Goal: Navigation & Orientation: Find specific page/section

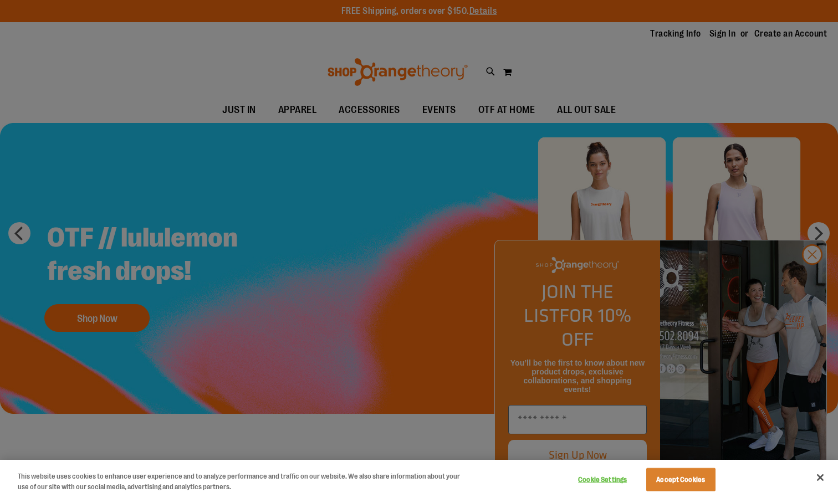
click at [816, 280] on div at bounding box center [419, 249] width 838 height 498
click at [811, 282] on div at bounding box center [419, 249] width 838 height 498
click at [699, 483] on button "Accept Cookies" at bounding box center [680, 479] width 69 height 23
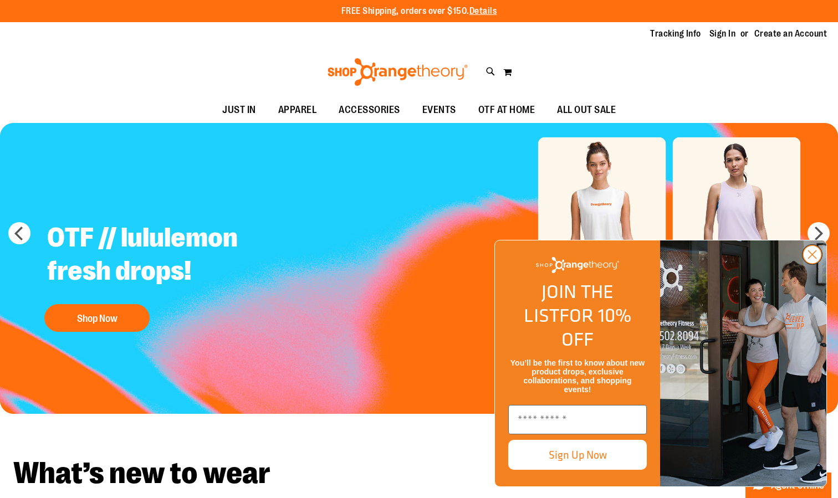
click at [813, 259] on icon "Close dialog" at bounding box center [813, 255] width 8 height 8
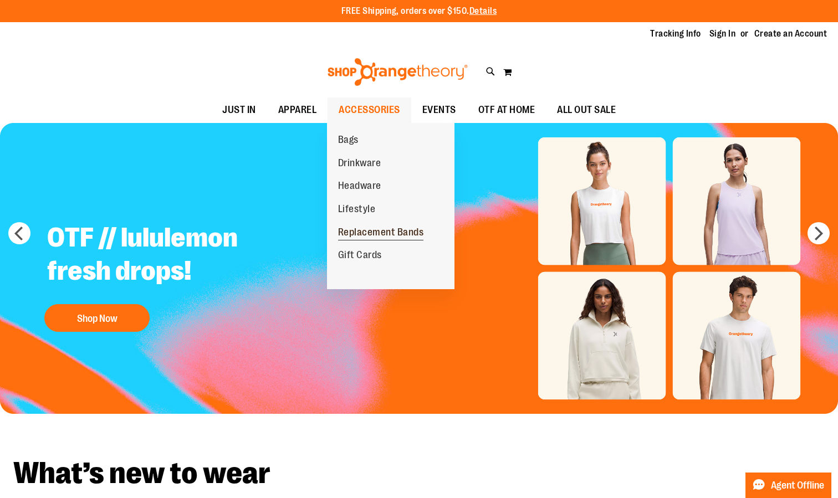
click at [360, 231] on span "Replacement Bands" at bounding box center [381, 234] width 86 height 14
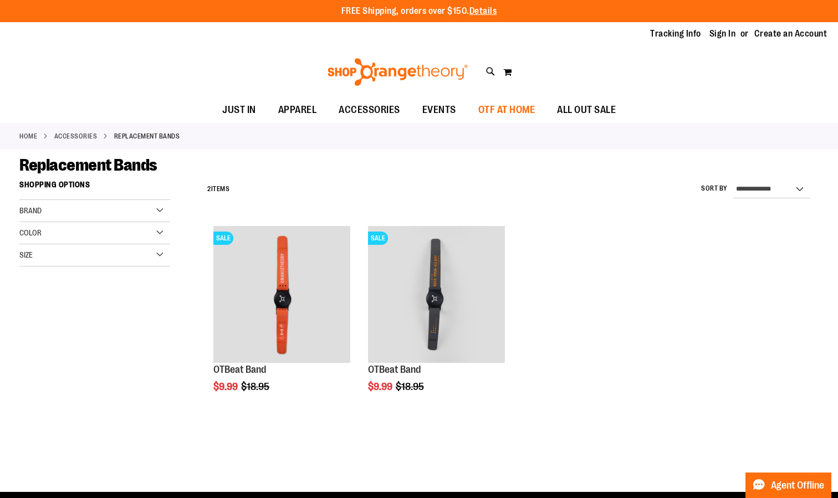
click at [514, 113] on span "OTF AT HOME" at bounding box center [506, 110] width 57 height 25
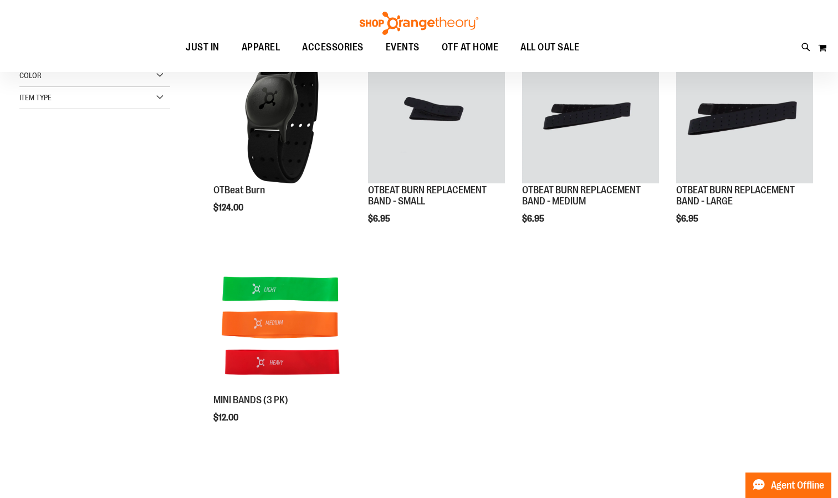
scroll to position [184, 0]
